Goal: Information Seeking & Learning: Learn about a topic

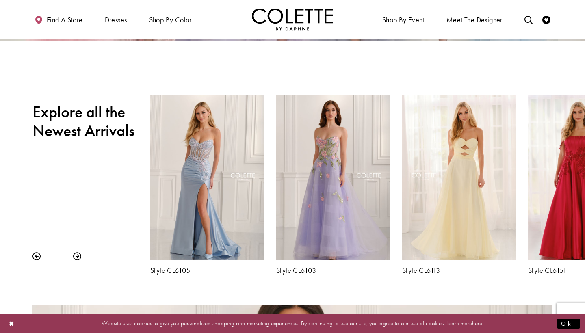
scroll to position [252, 0]
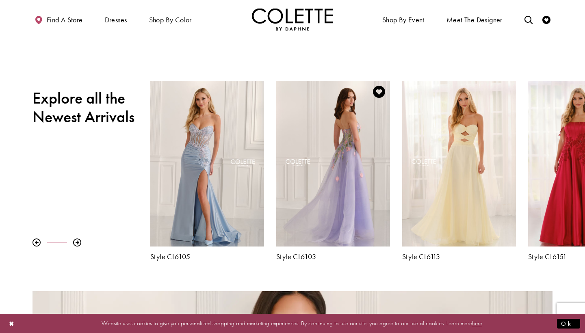
click at [362, 162] on div "Visit Colette by Daphne Style No. CL6103 Page" at bounding box center [333, 163] width 114 height 165
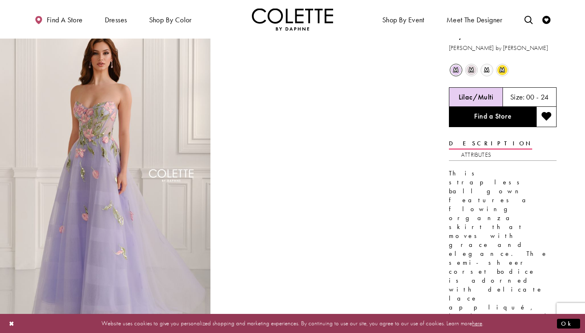
scroll to position [17, 0]
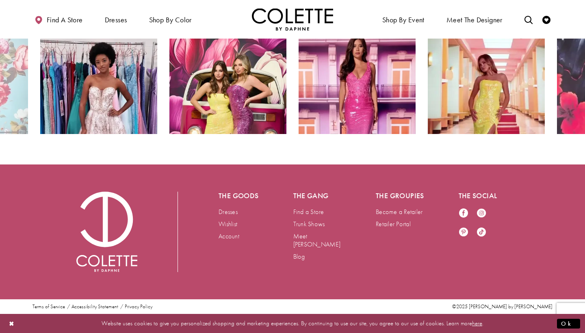
scroll to position [1485, 0]
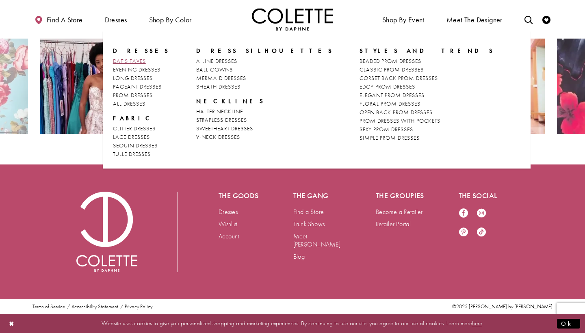
click at [119, 60] on span "DAF'S FAVES" at bounding box center [129, 60] width 33 height 7
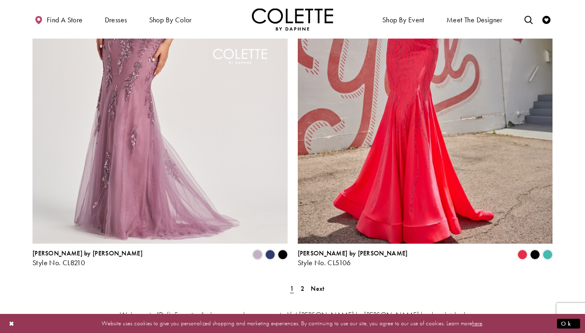
scroll to position [1411, 0]
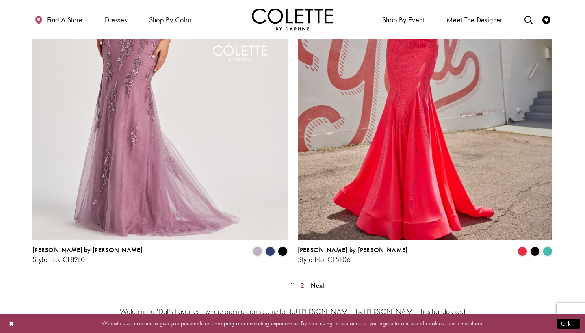
click at [302, 281] on span "2" at bounding box center [303, 285] width 4 height 9
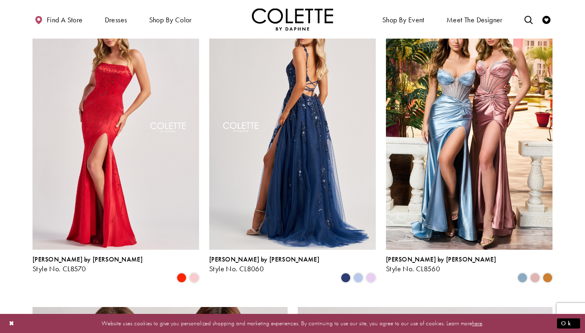
scroll to position [76, 0]
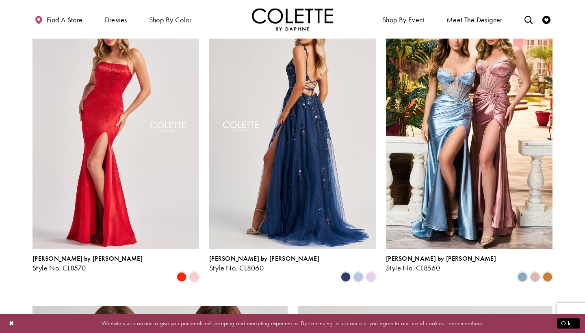
click at [262, 103] on img "Visit Colette by Daphne Style No. CL8060 Page" at bounding box center [292, 128] width 167 height 242
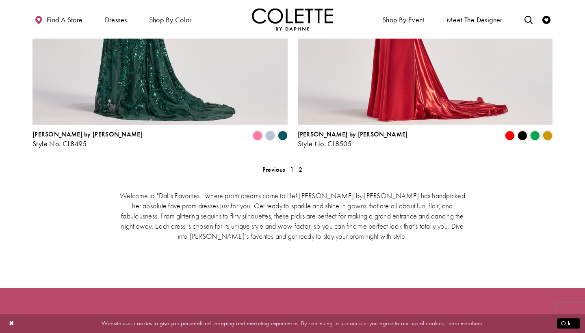
scroll to position [629, 0]
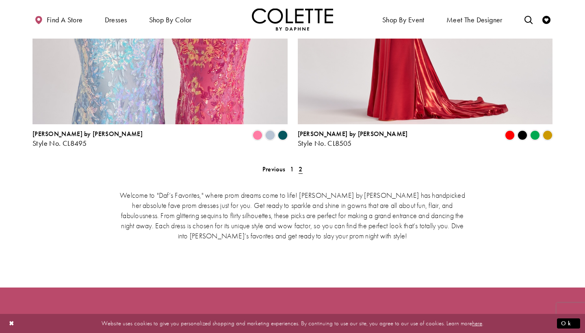
click at [299, 165] on span "2" at bounding box center [300, 169] width 4 height 9
